Goal: Task Accomplishment & Management: Complete application form

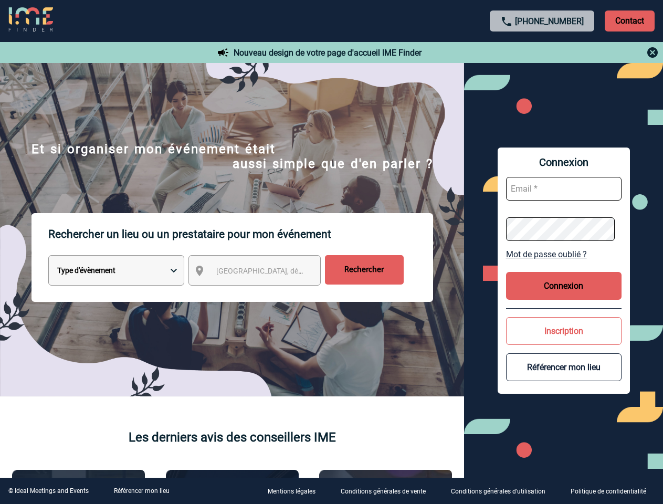
click at [331, 252] on p "Rechercher un lieu ou un prestataire pour mon événement" at bounding box center [240, 234] width 385 height 42
click at [629, 20] on p "Contact" at bounding box center [630, 20] width 50 height 21
click at [542, 52] on div at bounding box center [543, 52] width 234 height 13
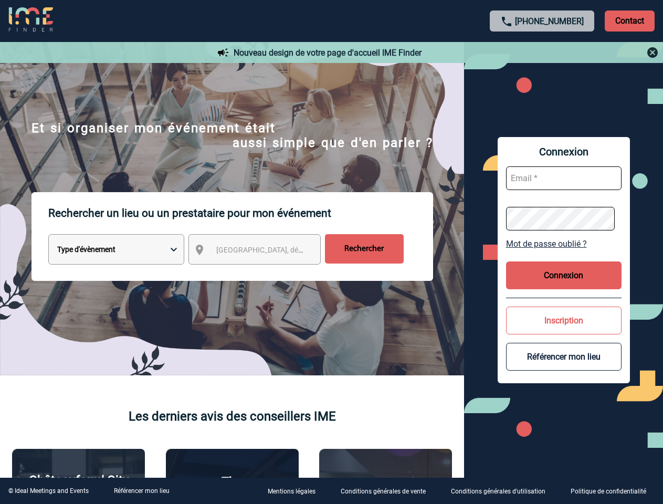
click at [264, 272] on div at bounding box center [265, 201] width 531 height 403
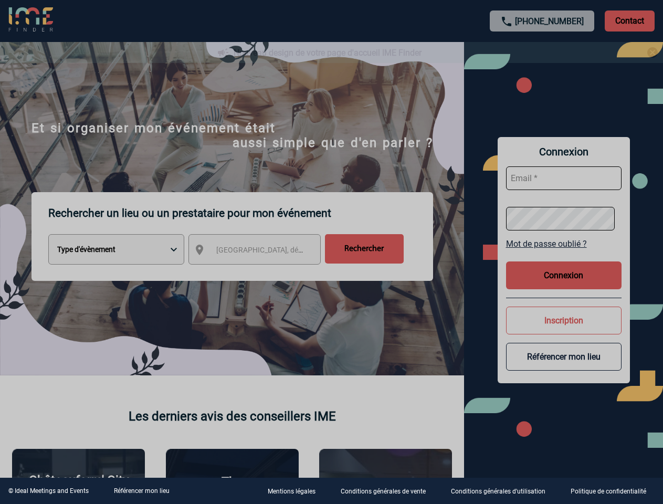
click at [564, 254] on div at bounding box center [331, 252] width 663 height 504
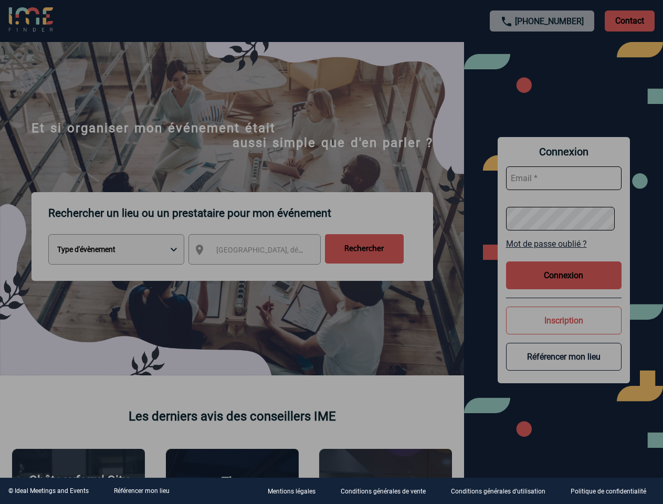
click at [564, 286] on div at bounding box center [331, 252] width 663 height 504
click at [564, 331] on div at bounding box center [331, 252] width 663 height 504
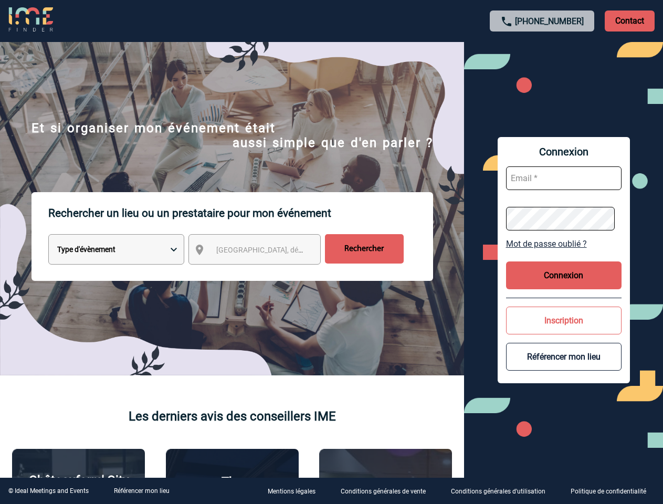
click at [564, 367] on button "Référencer mon lieu" at bounding box center [563, 357] width 115 height 28
click at [141, 491] on link "Référencer mon lieu" at bounding box center [142, 490] width 56 height 7
